Goal: Task Accomplishment & Management: Use online tool/utility

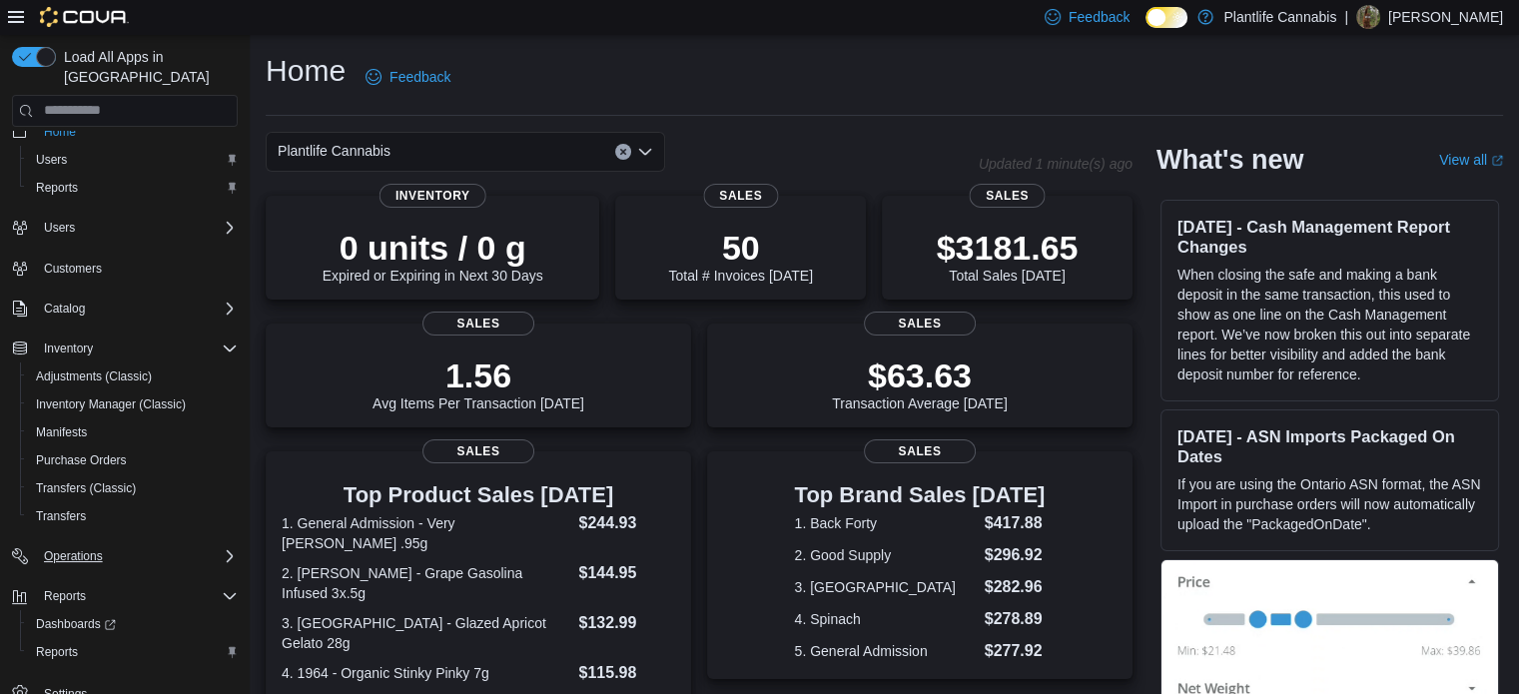
scroll to position [32, 0]
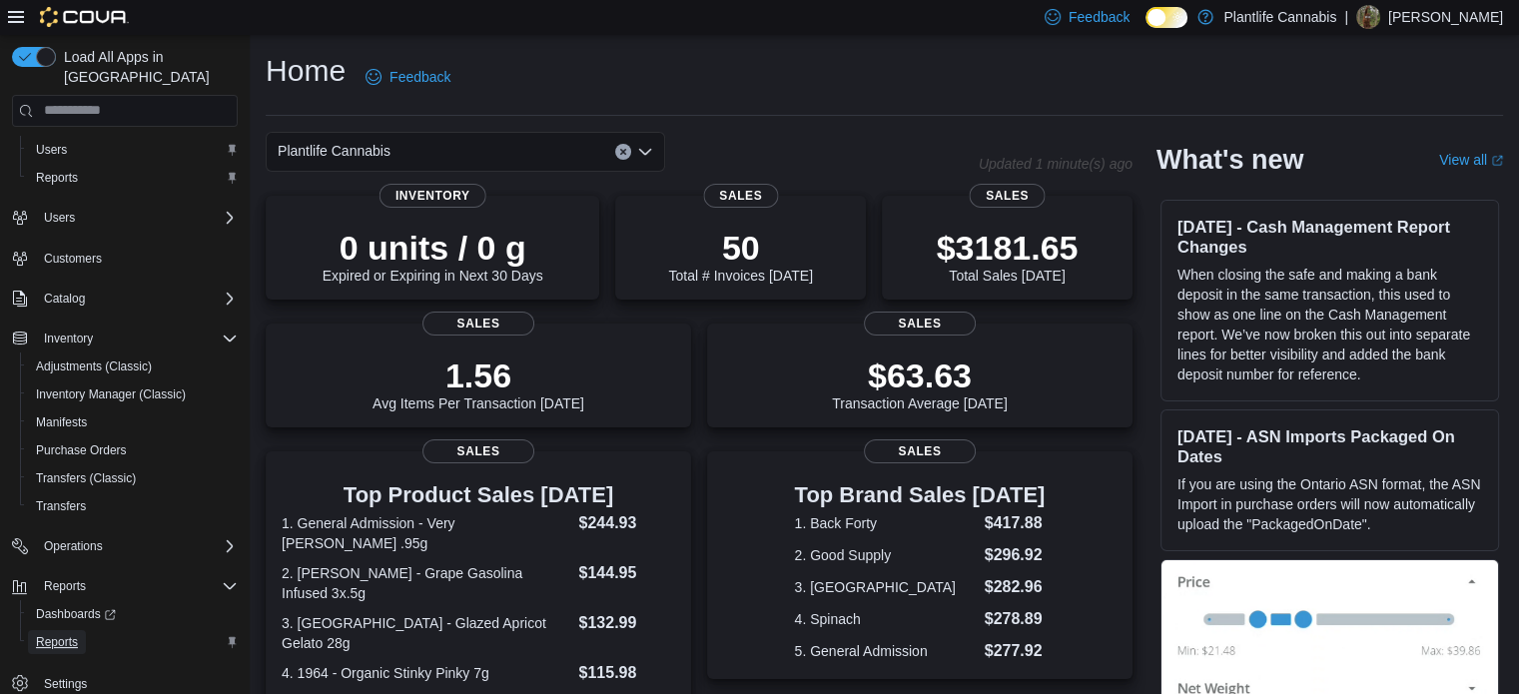
click at [58, 634] on span "Reports" at bounding box center [57, 642] width 42 height 16
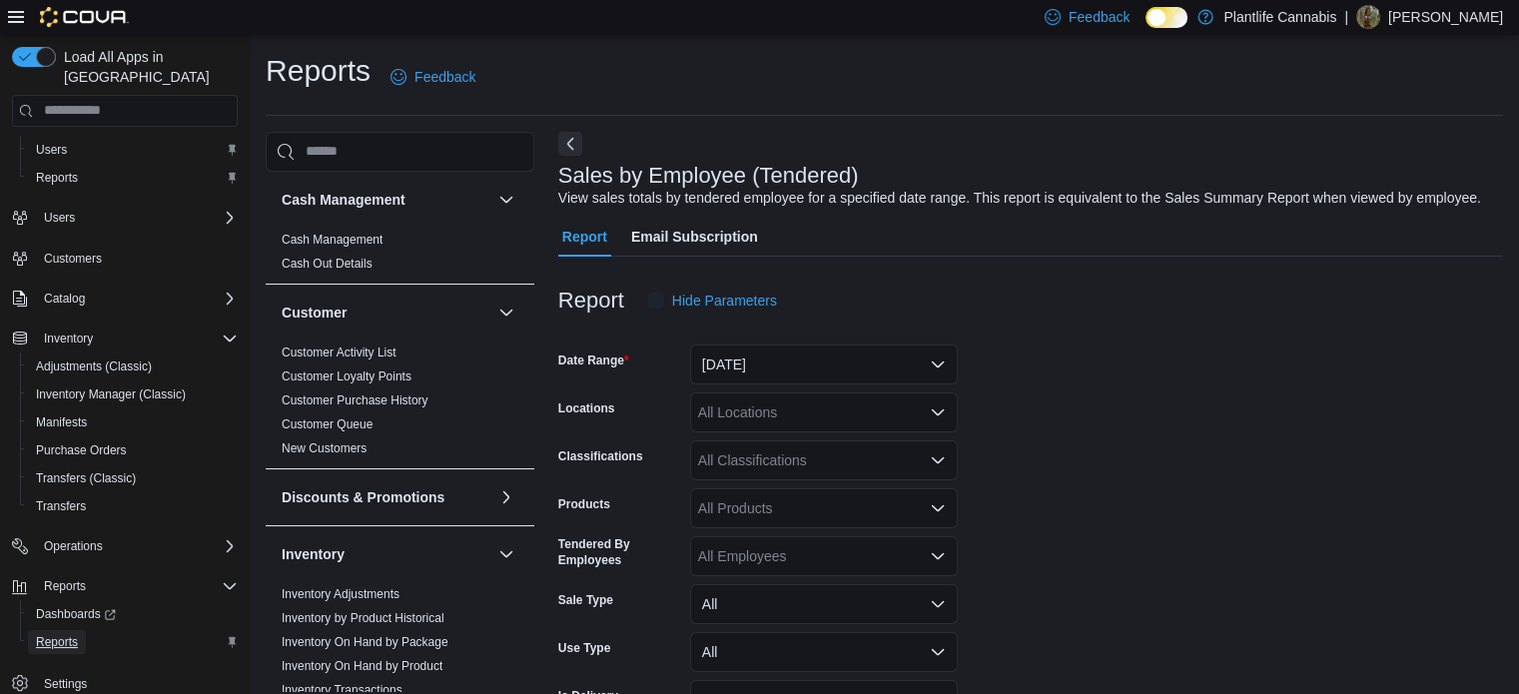
scroll to position [46, 0]
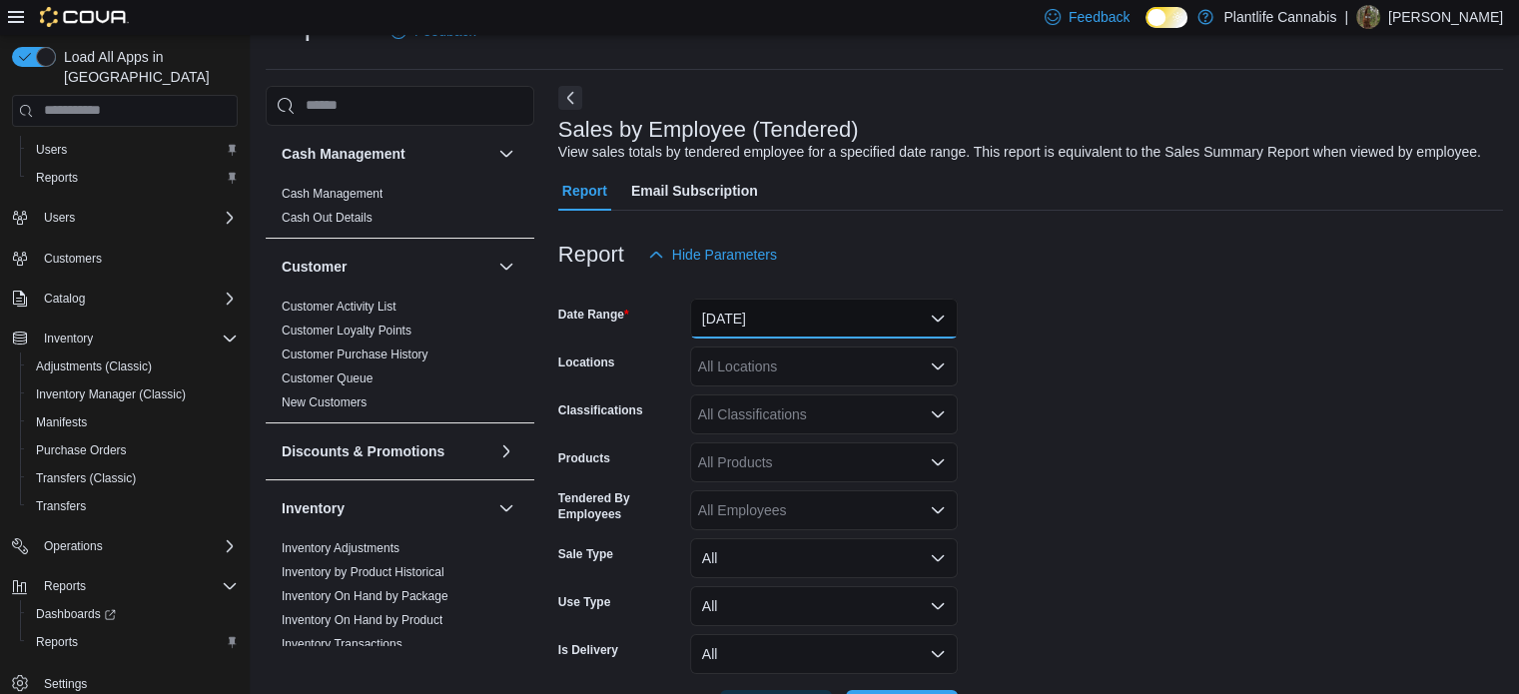
click at [762, 303] on button "[DATE]" at bounding box center [824, 319] width 268 height 40
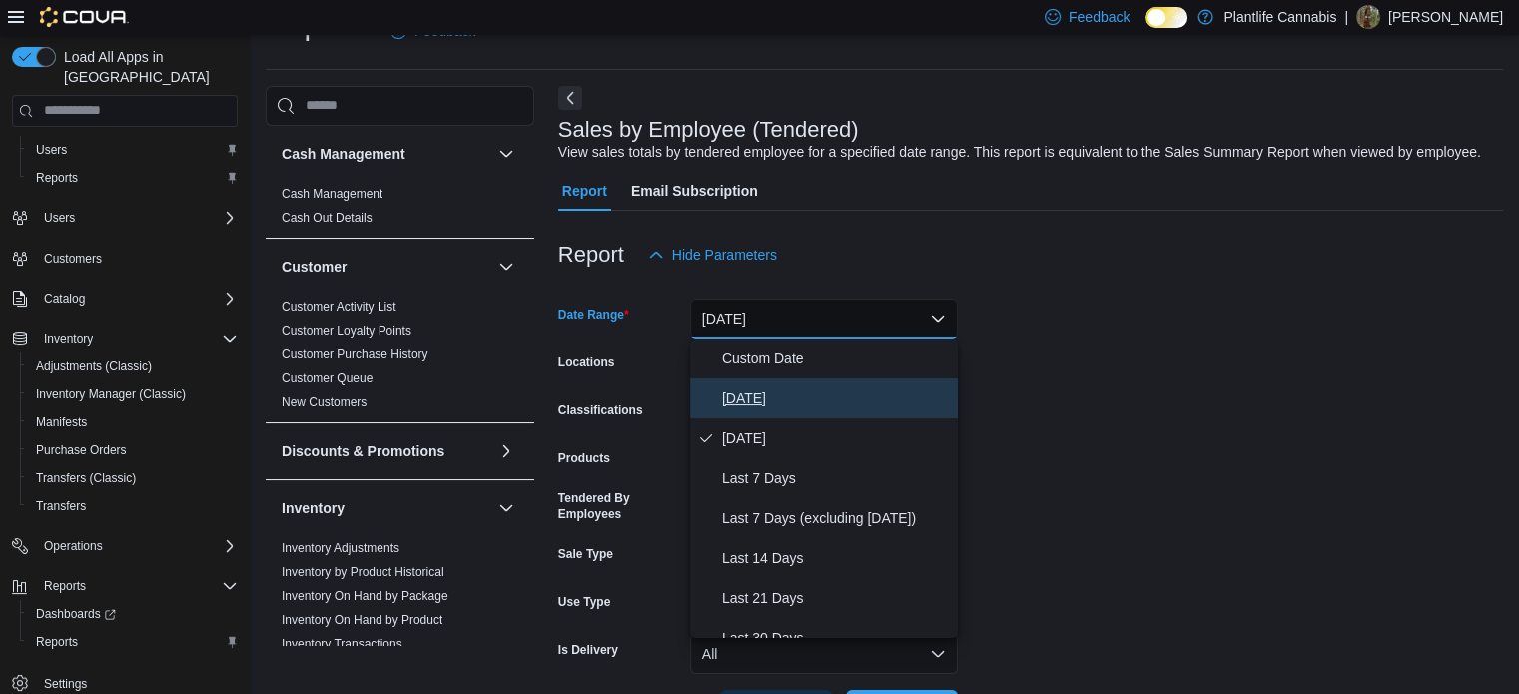
click at [780, 389] on span "[DATE]" at bounding box center [836, 399] width 228 height 24
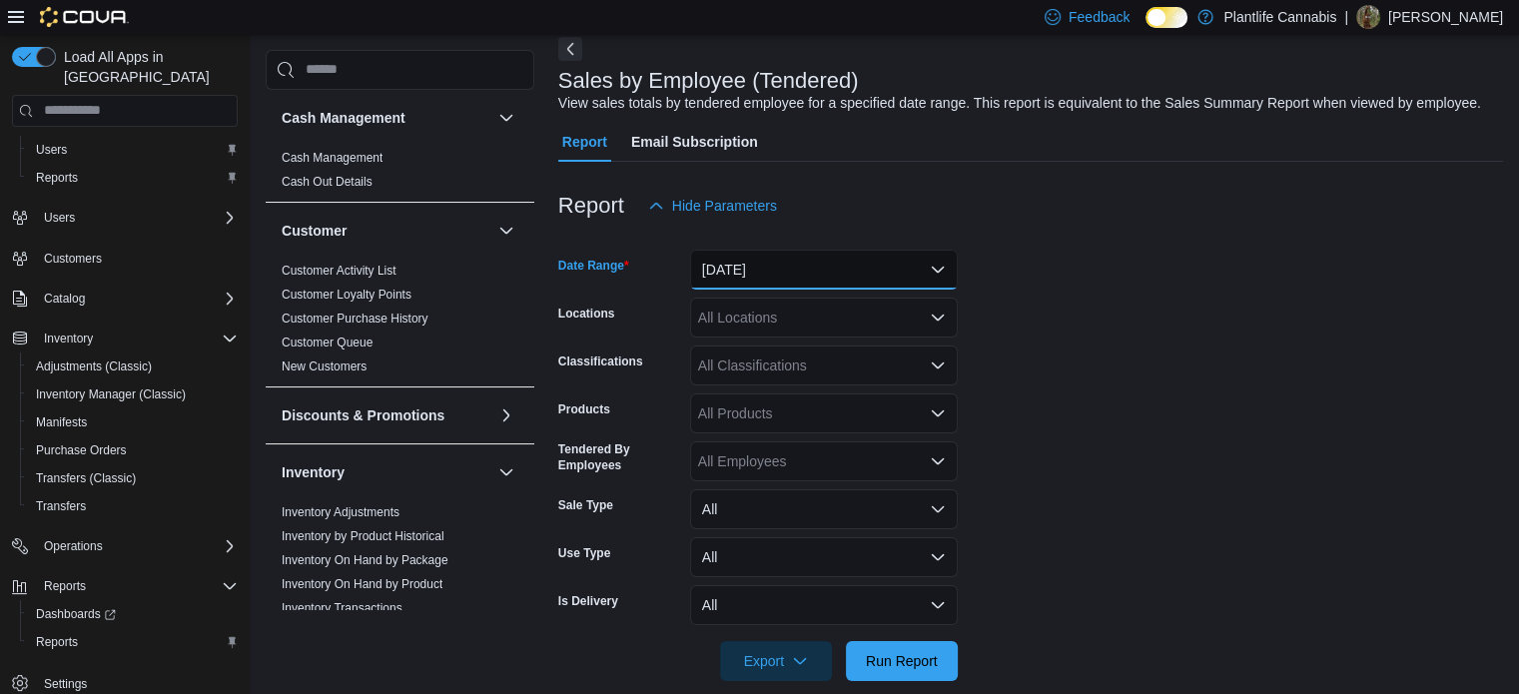
scroll to position [121, 0]
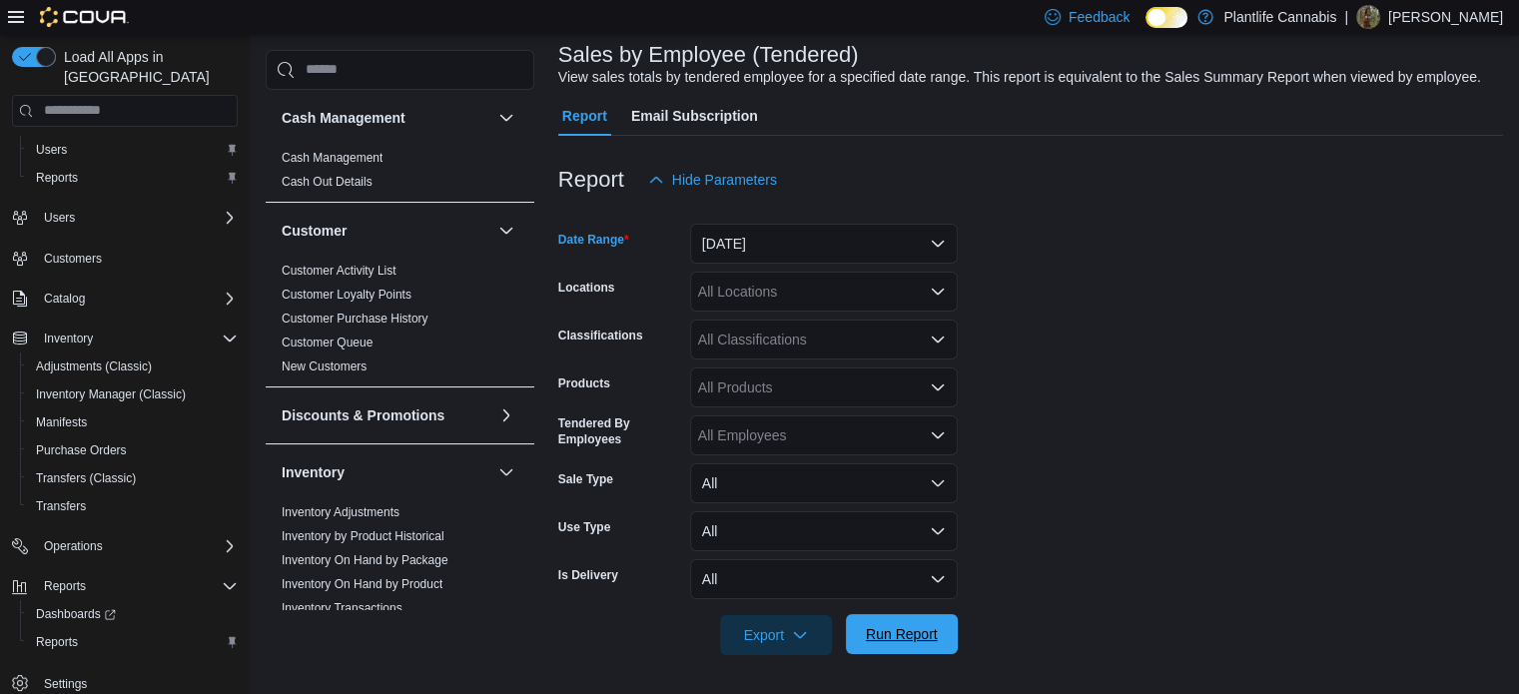
click at [908, 630] on span "Run Report" at bounding box center [902, 634] width 72 height 20
